Goal: Task Accomplishment & Management: Use online tool/utility

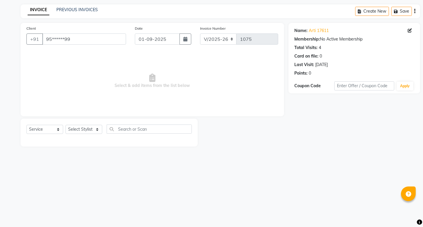
select select "6328"
select select "service"
click at [96, 38] on input "95******99" at bounding box center [84, 38] width 84 height 11
type input "9"
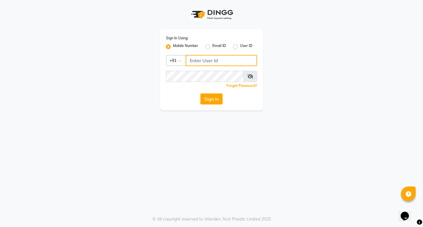
type input "8669900705"
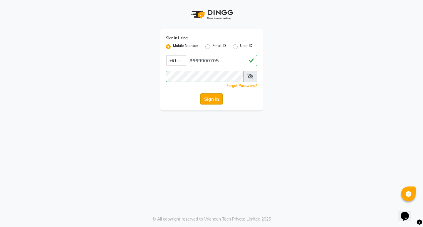
click at [213, 102] on button "Sign In" at bounding box center [211, 98] width 22 height 11
